Goal: Information Seeking & Learning: Understand process/instructions

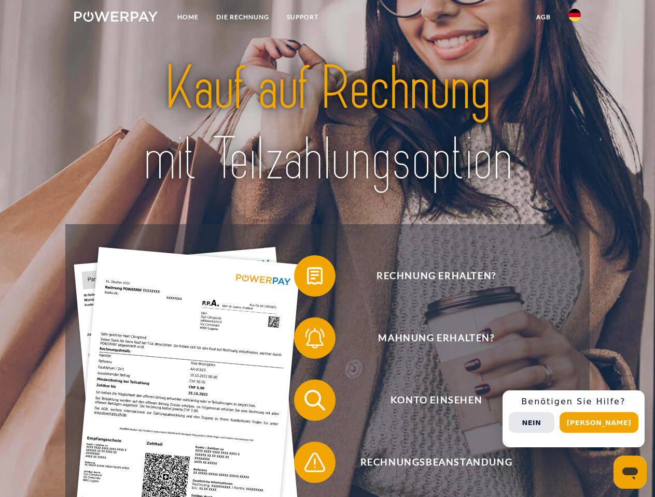
click at [116, 18] on img at bounding box center [115, 16] width 83 height 10
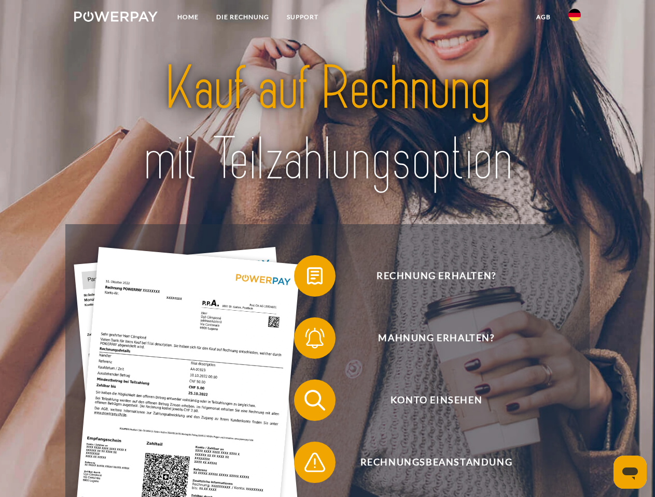
click at [574, 18] on img at bounding box center [574, 15] width 12 height 12
click at [543, 17] on link "agb" at bounding box center [543, 17] width 32 height 19
click at [307, 278] on span at bounding box center [299, 276] width 52 height 52
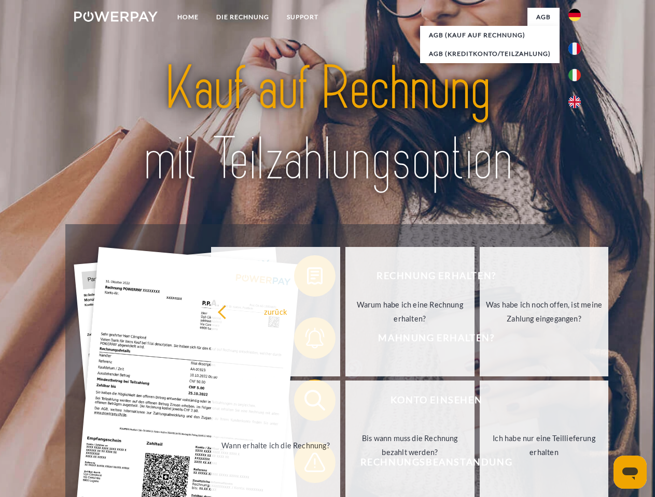
click at [307, 340] on div "Rechnung erhalten? Mahnung erhalten? Konto einsehen" at bounding box center [326, 431] width 523 height 415
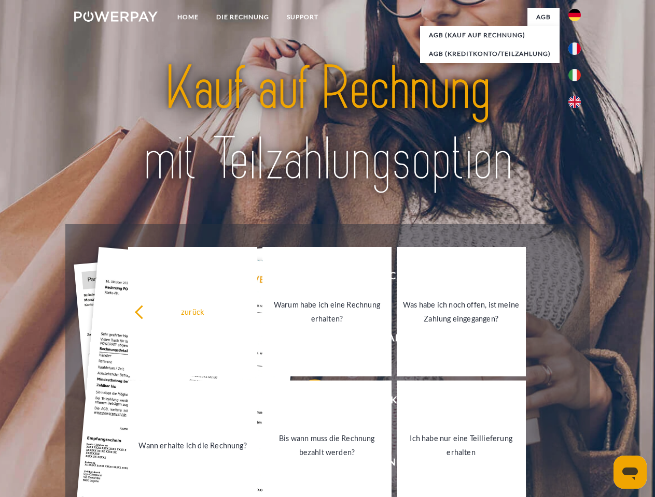
click at [307, 403] on link "Bis wann muss die Rechnung bezahlt werden?" at bounding box center [326, 446] width 129 height 130
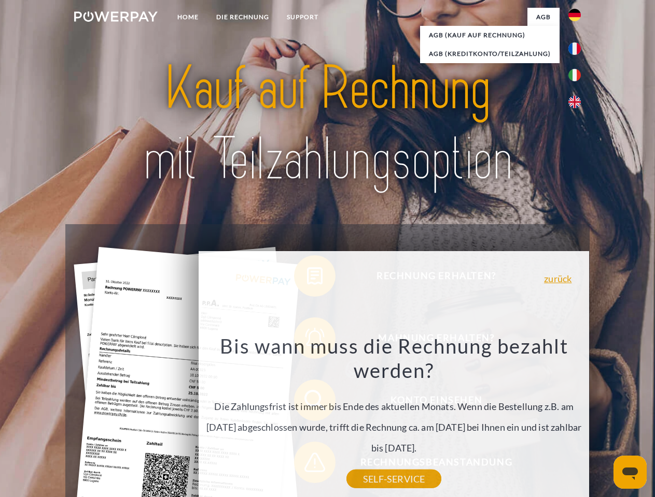
click at [307, 465] on div "Rechnung erhalten? Mahnung erhalten? Konto einsehen" at bounding box center [326, 431] width 523 height 415
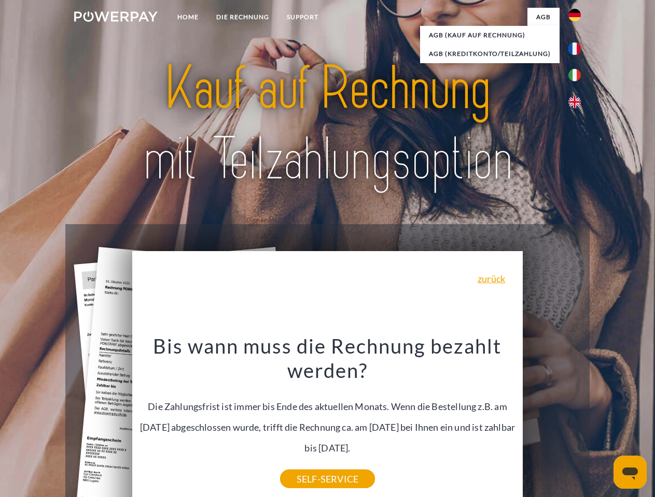
click at [577, 419] on div "Rechnung erhalten? Mahnung erhalten? Konto einsehen" at bounding box center [326, 431] width 523 height 415
click at [551, 421] on span "Konto einsehen" at bounding box center [436, 400] width 254 height 41
click at [602, 423] on header "Home DIE RECHNUNG SUPPORT" at bounding box center [327, 358] width 655 height 716
